Goal: Information Seeking & Learning: Learn about a topic

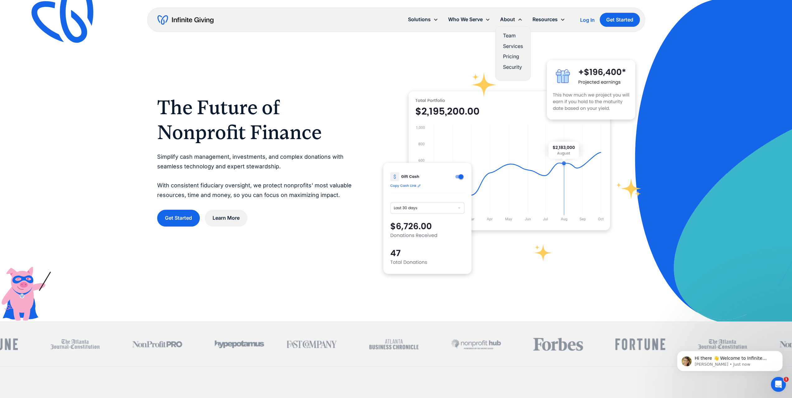
click at [514, 46] on link "Services" at bounding box center [513, 46] width 20 height 8
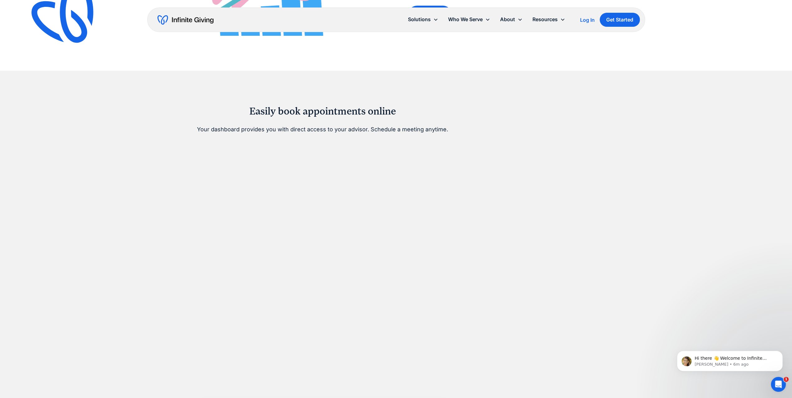
scroll to position [263, 0]
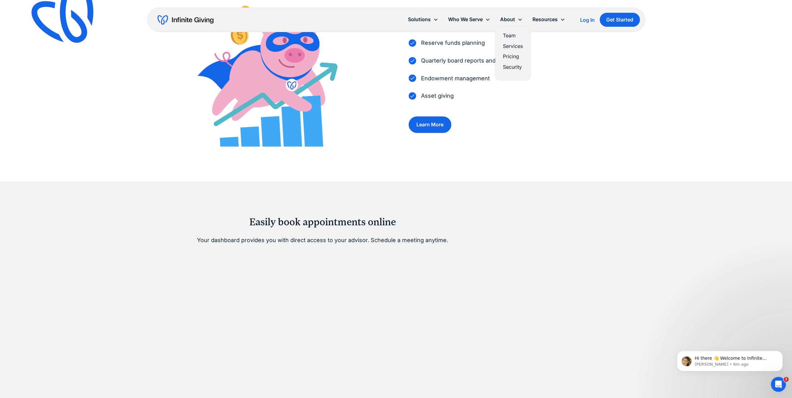
click at [511, 56] on link "Pricing" at bounding box center [513, 56] width 20 height 8
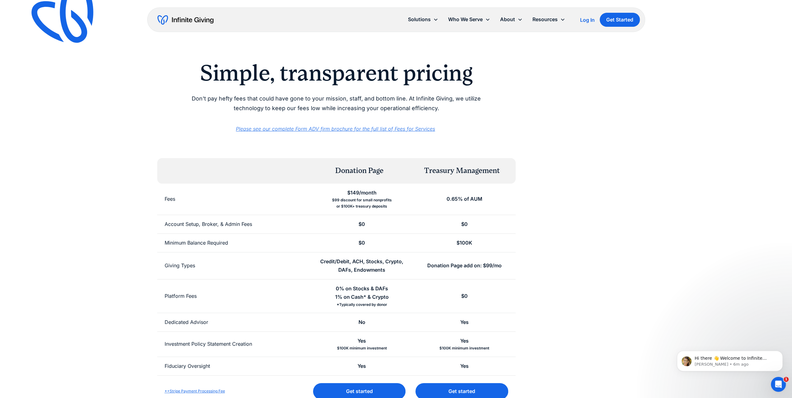
scroll to position [31, 0]
